Goal: Information Seeking & Learning: Learn about a topic

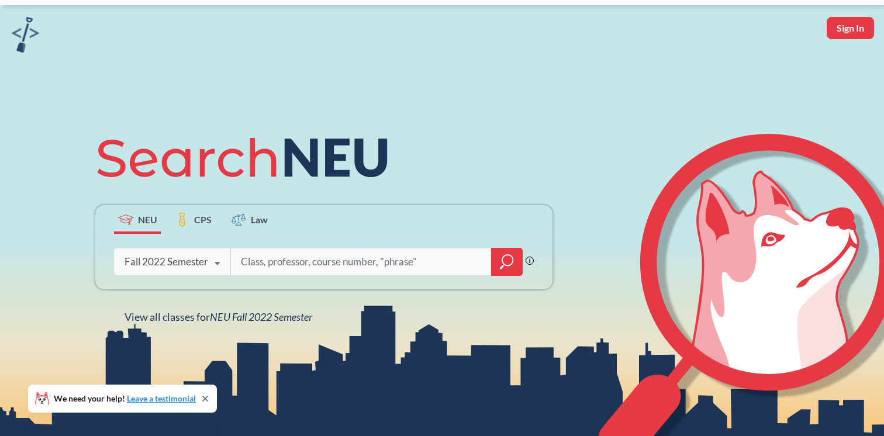
scroll to position [33, 0]
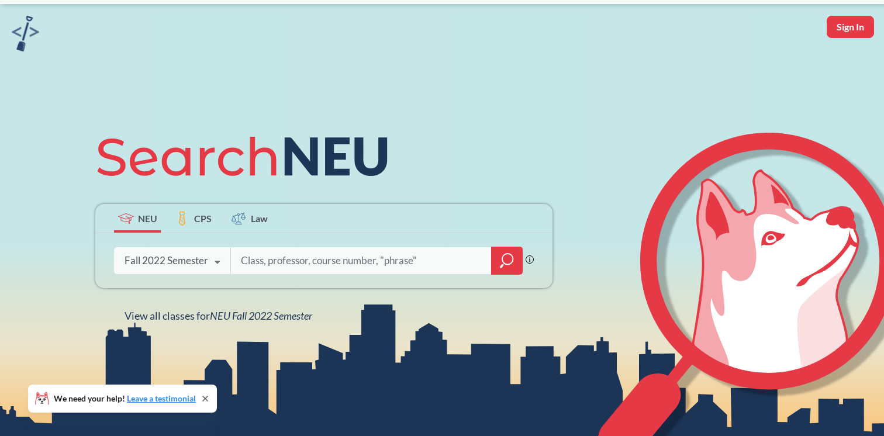
click at [219, 261] on icon at bounding box center [217, 262] width 22 height 33
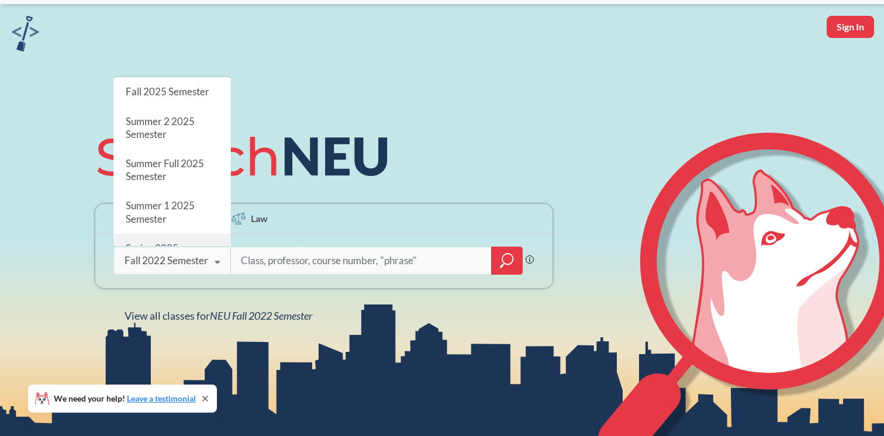
scroll to position [0, 0]
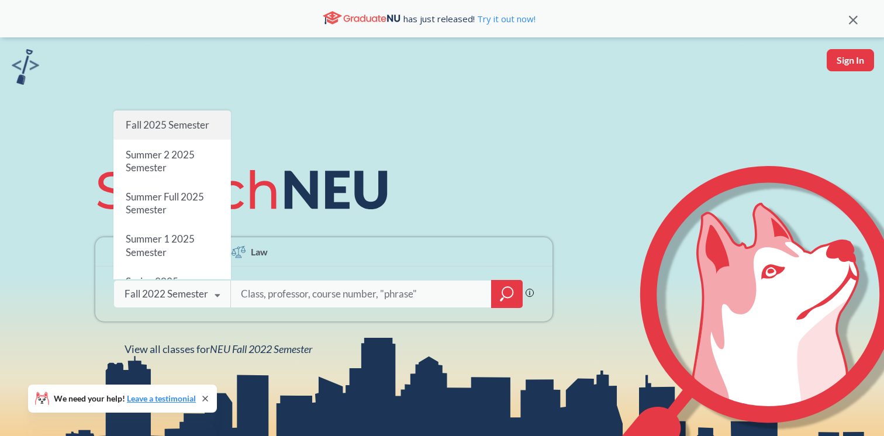
click at [172, 120] on span "Fall 2025 Semester" at bounding box center [168, 125] width 84 height 12
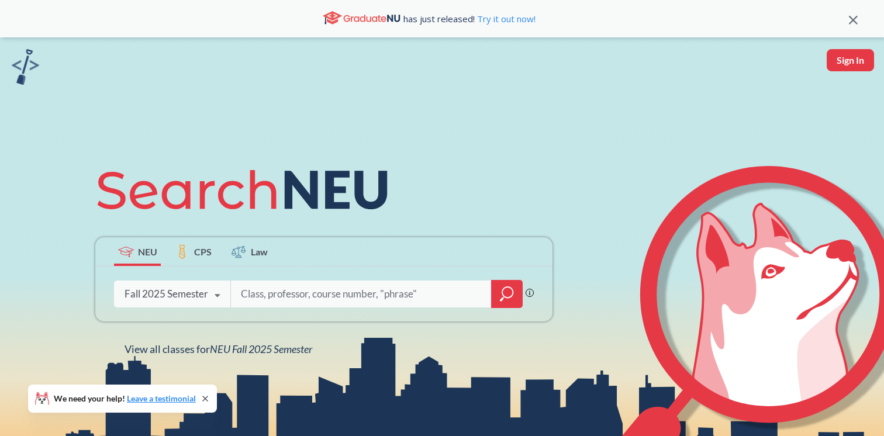
click at [311, 296] on input "search" at bounding box center [361, 294] width 243 height 25
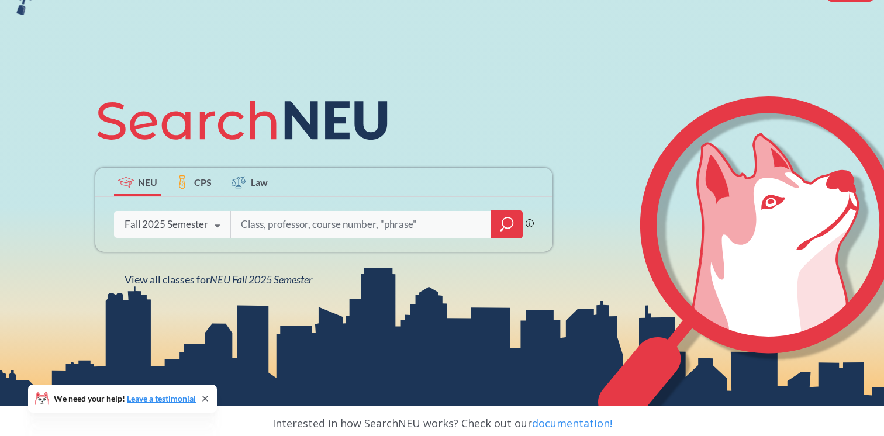
scroll to position [71, 0]
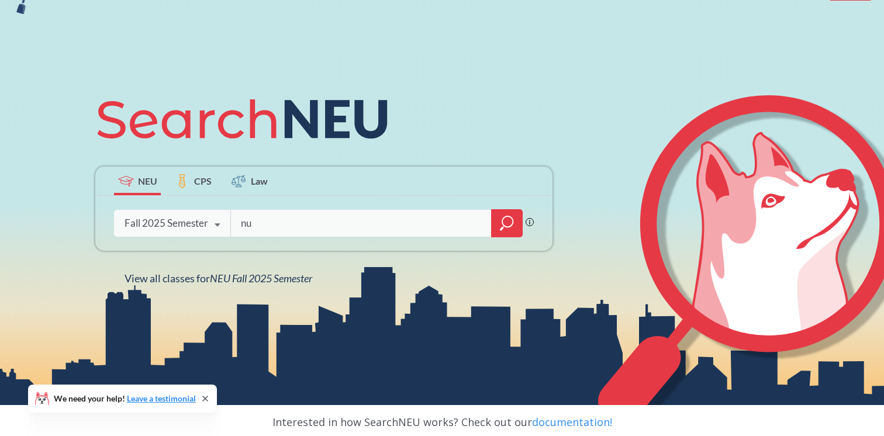
type input "n"
type input "NU path"
click at [499, 216] on div at bounding box center [507, 223] width 32 height 28
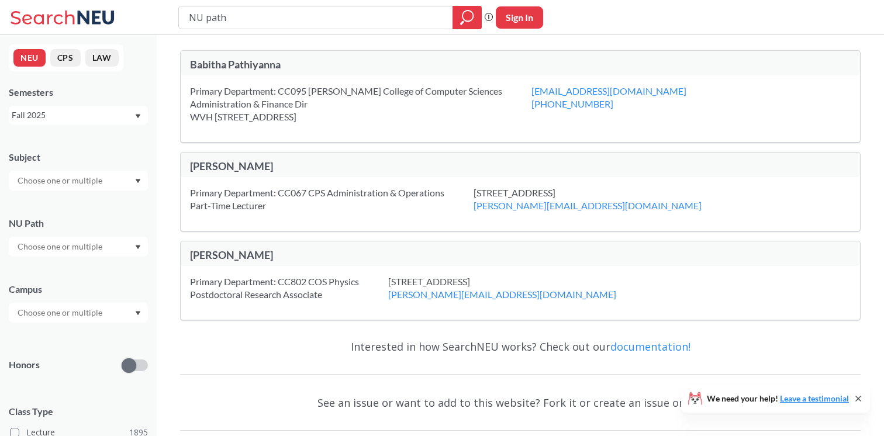
scroll to position [72, 0]
